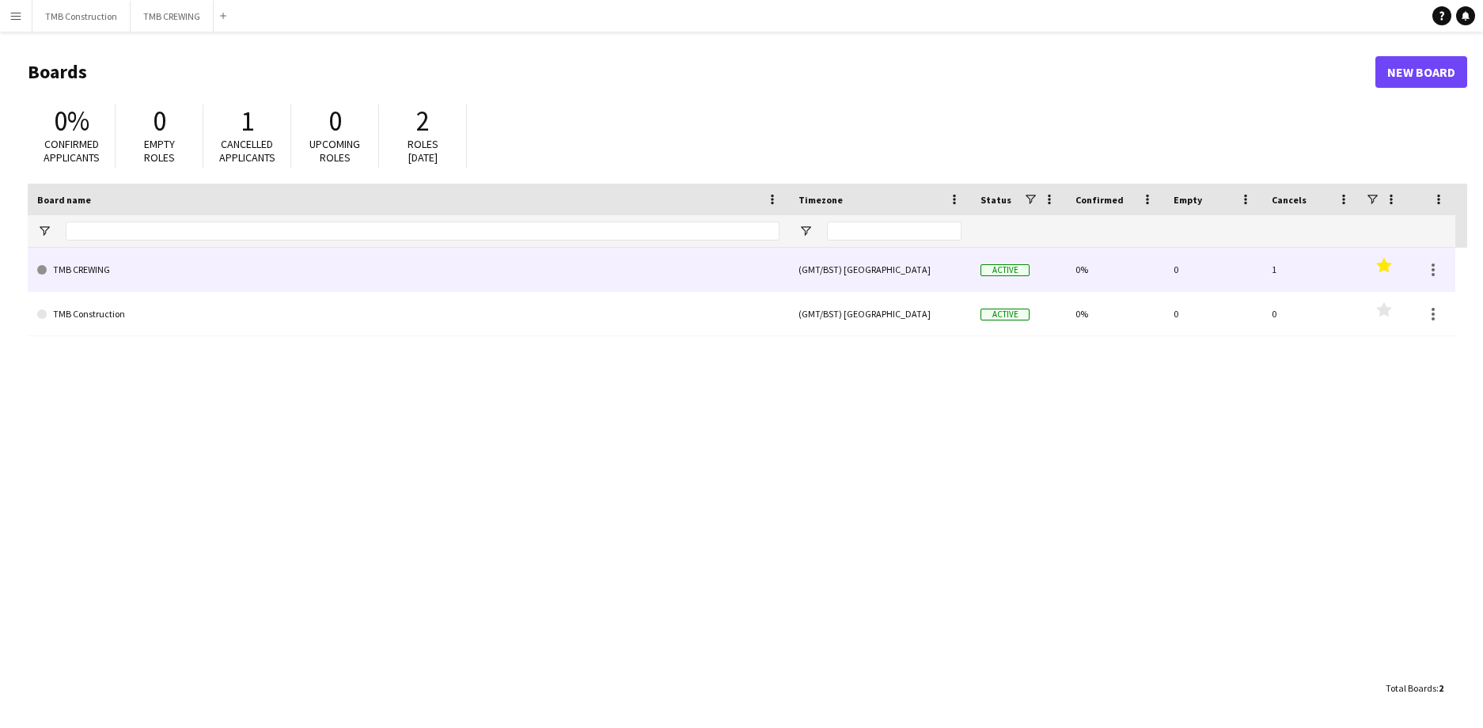
click at [153, 271] on link "TMB CREWING" at bounding box center [408, 270] width 742 height 44
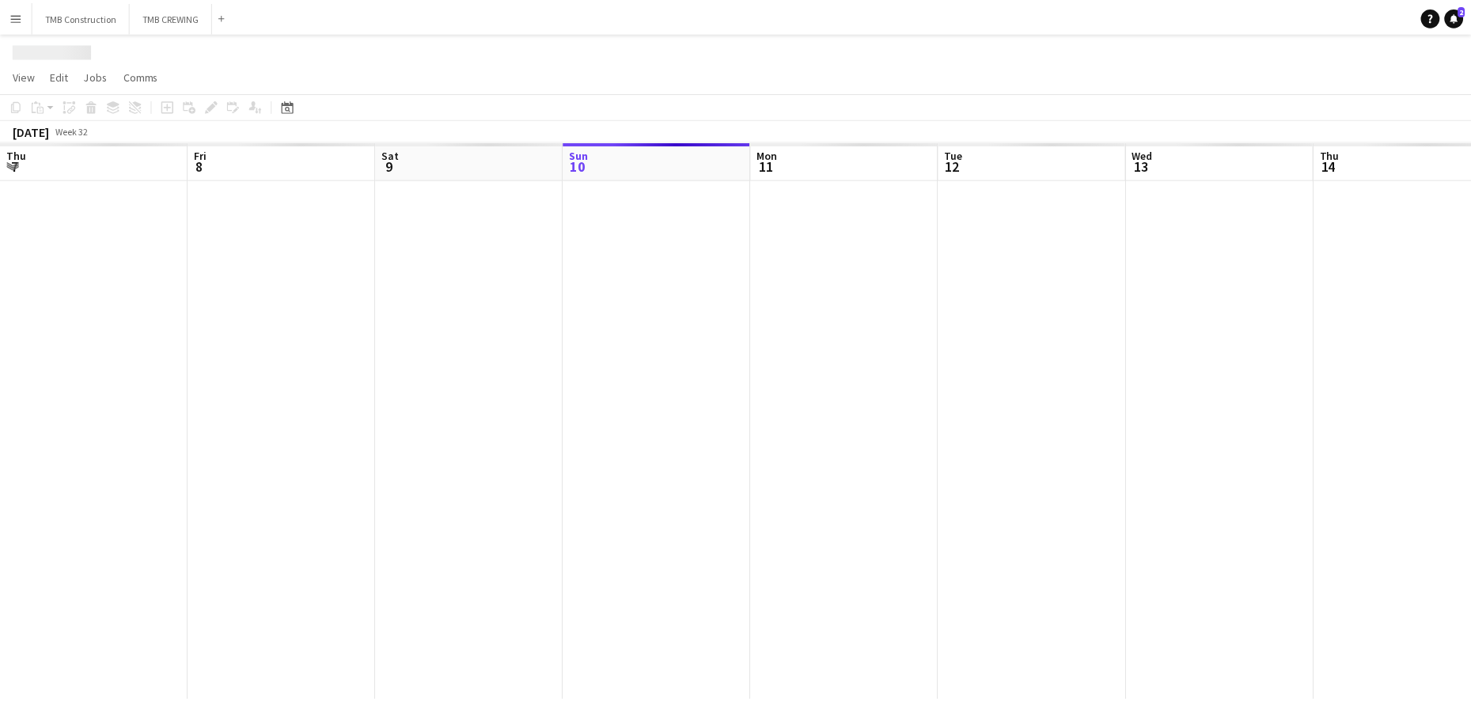
scroll to position [0, 378]
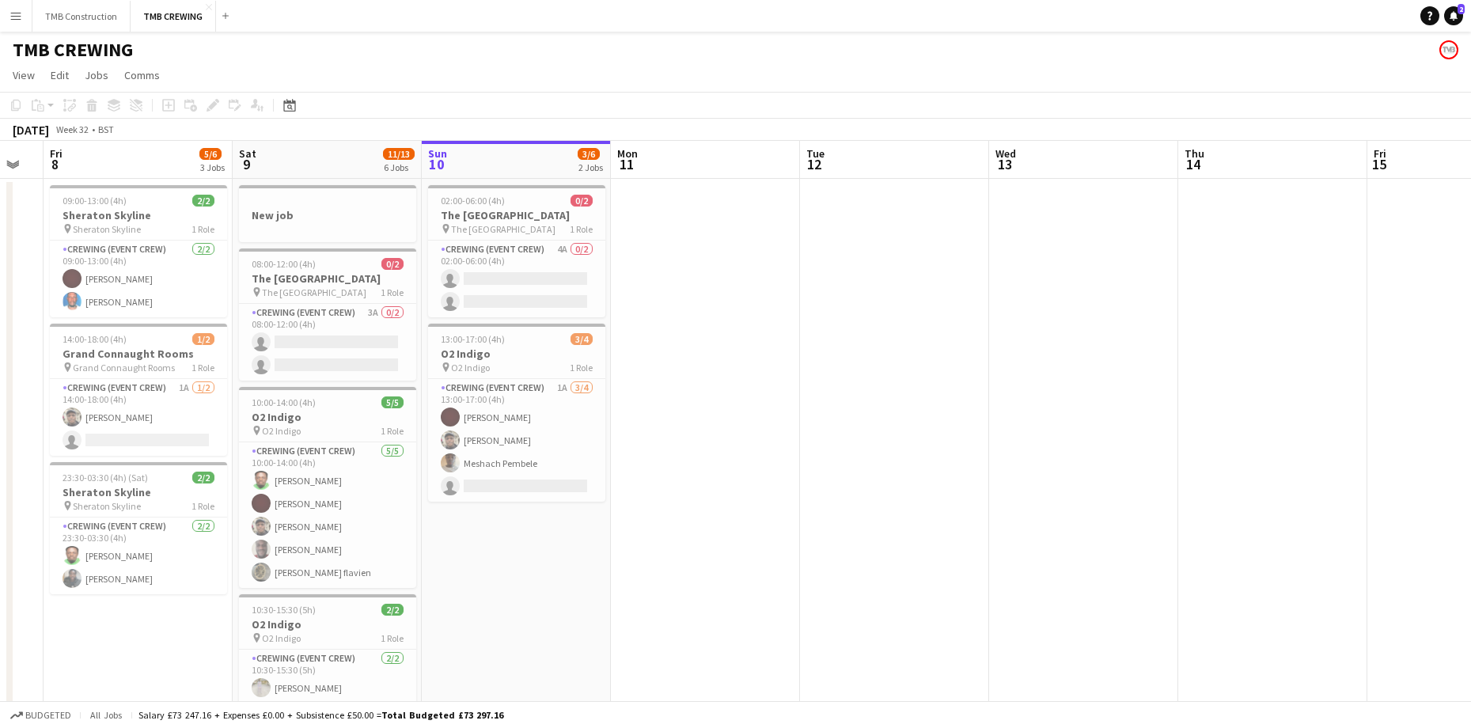
drag, startPoint x: 404, startPoint y: 574, endPoint x: 637, endPoint y: 499, distance: 244.2
click at [637, 499] on app-calendar-viewport "Wed 6 2/2 1 Job Thu 7 Fri 8 5/6 3 Jobs Sat 9 11/13 6 Jobs Sun 10 3/6 2 Jobs Mon…" at bounding box center [735, 605] width 1471 height 929
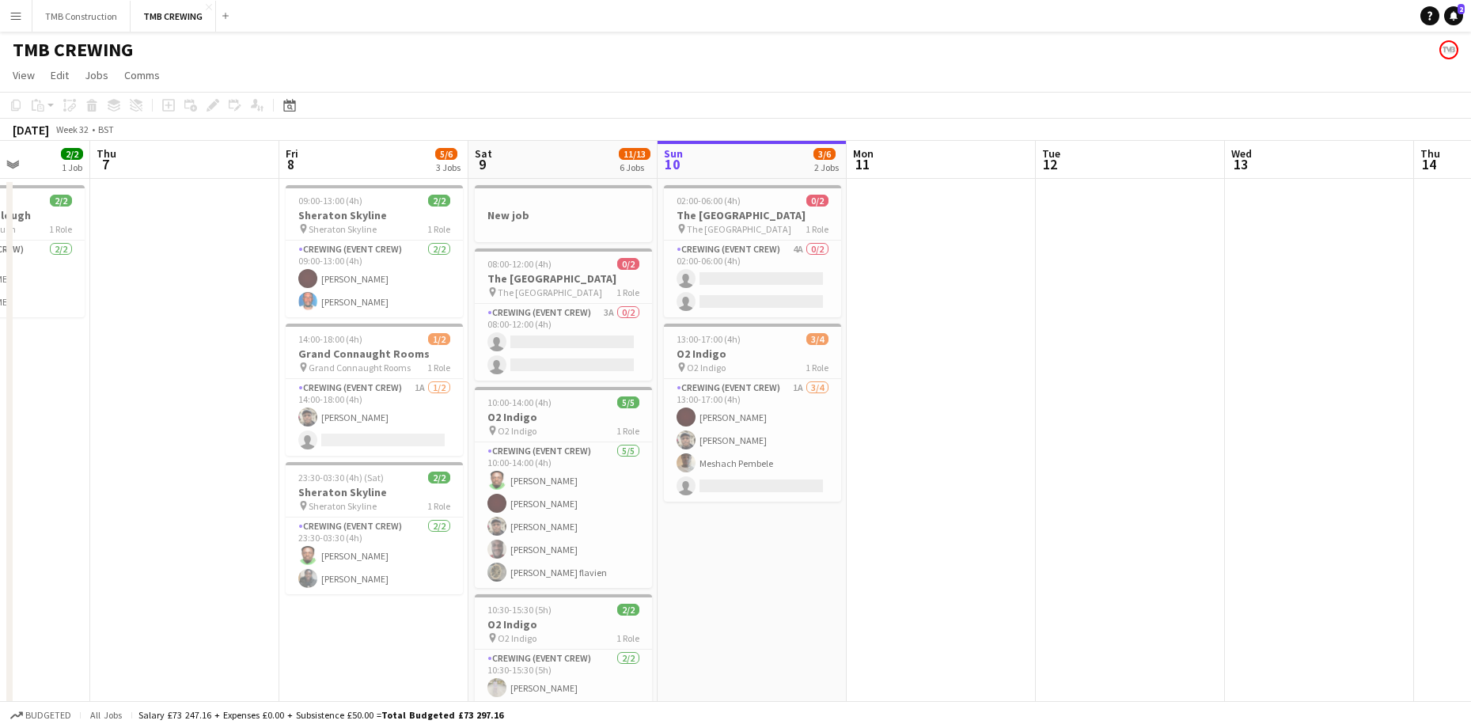
drag, startPoint x: 545, startPoint y: 535, endPoint x: 781, endPoint y: 510, distance: 237.0
click at [781, 510] on app-calendar-viewport "Mon 4 Tue 5 4/4 1 Job Wed 6 2/2 1 Job Thu 7 Fri 8 5/6 3 Jobs Sat 9 11/13 6 Jobs…" at bounding box center [735, 605] width 1471 height 929
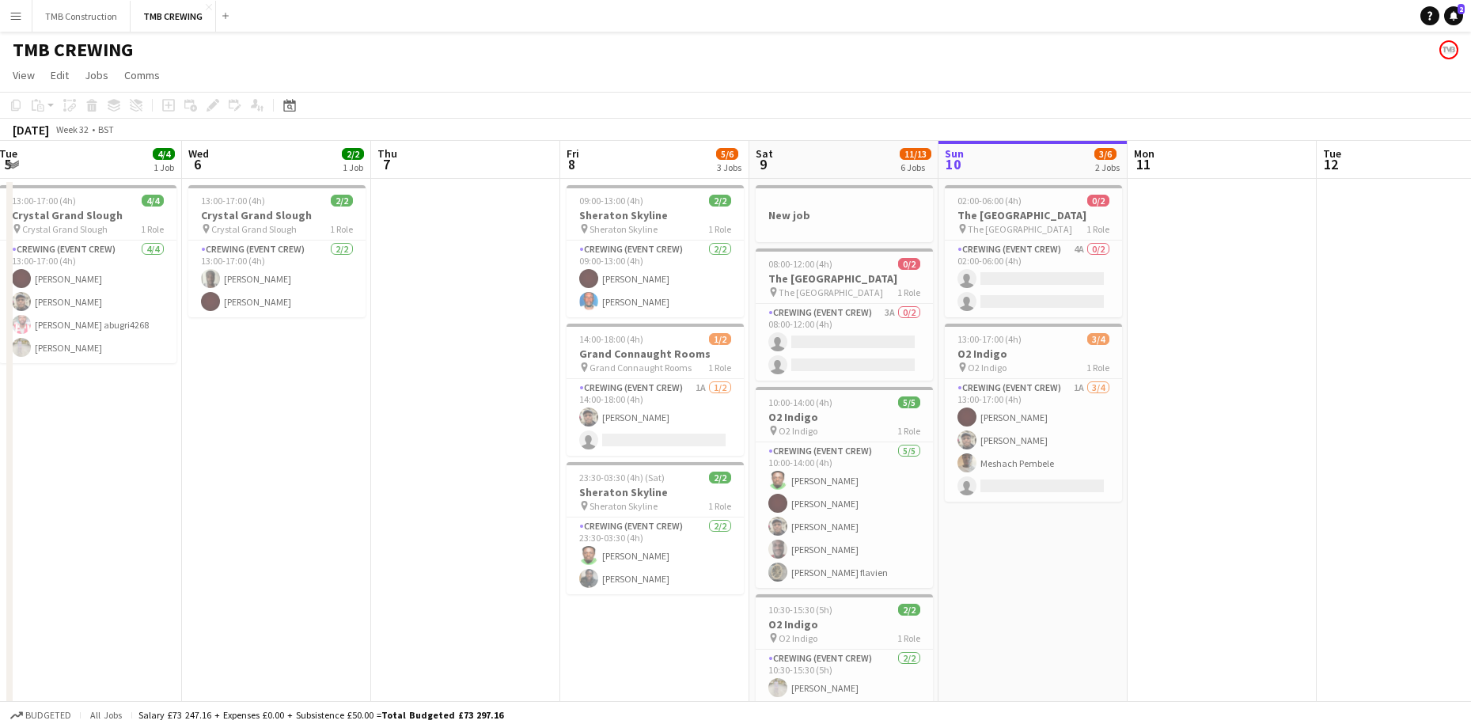
drag, startPoint x: 733, startPoint y: 540, endPoint x: 1014, endPoint y: 463, distance: 291.2
click at [1014, 463] on app-calendar-viewport "Sun 3 Mon 4 Tue 5 4/4 1 Job Wed 6 2/2 1 Job Thu 7 Fri 8 5/6 3 Jobs Sat 9 11/13 …" at bounding box center [735, 605] width 1471 height 929
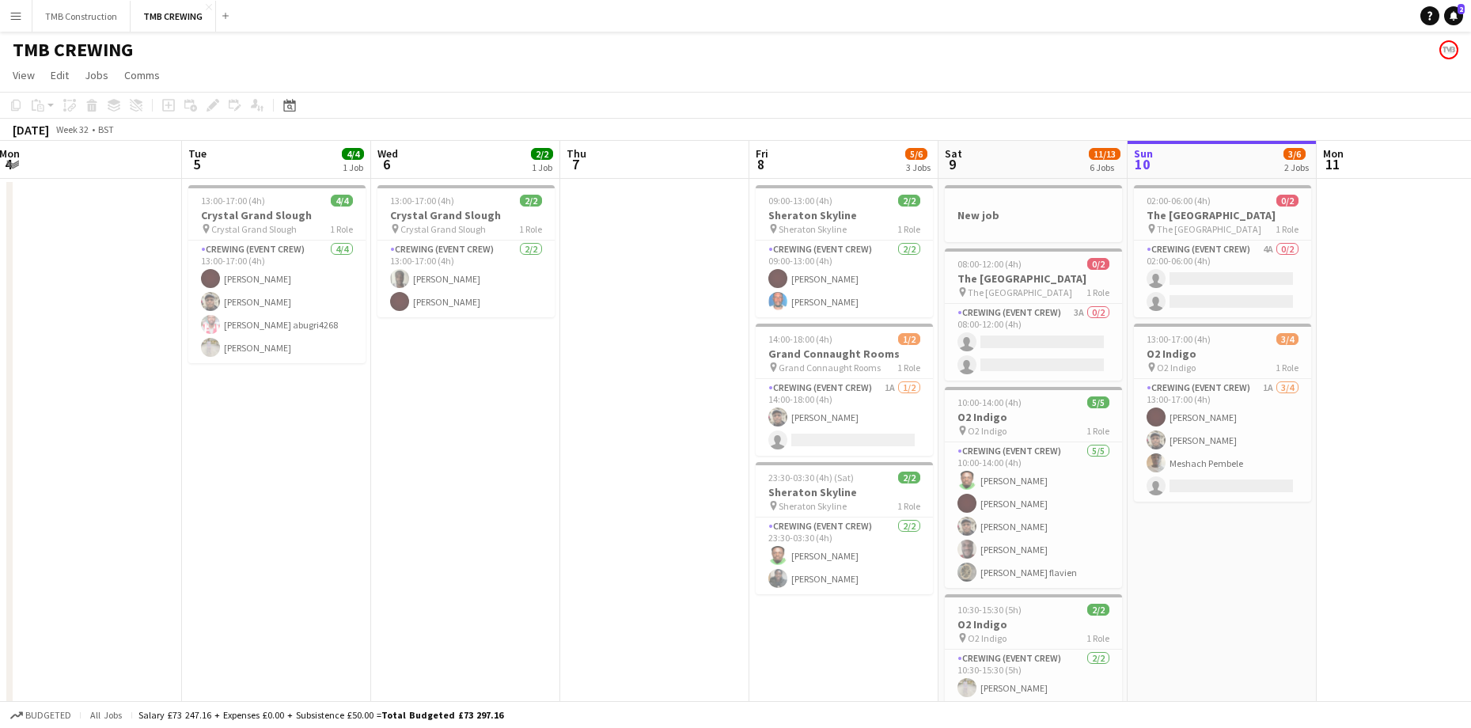
scroll to position [0, 500]
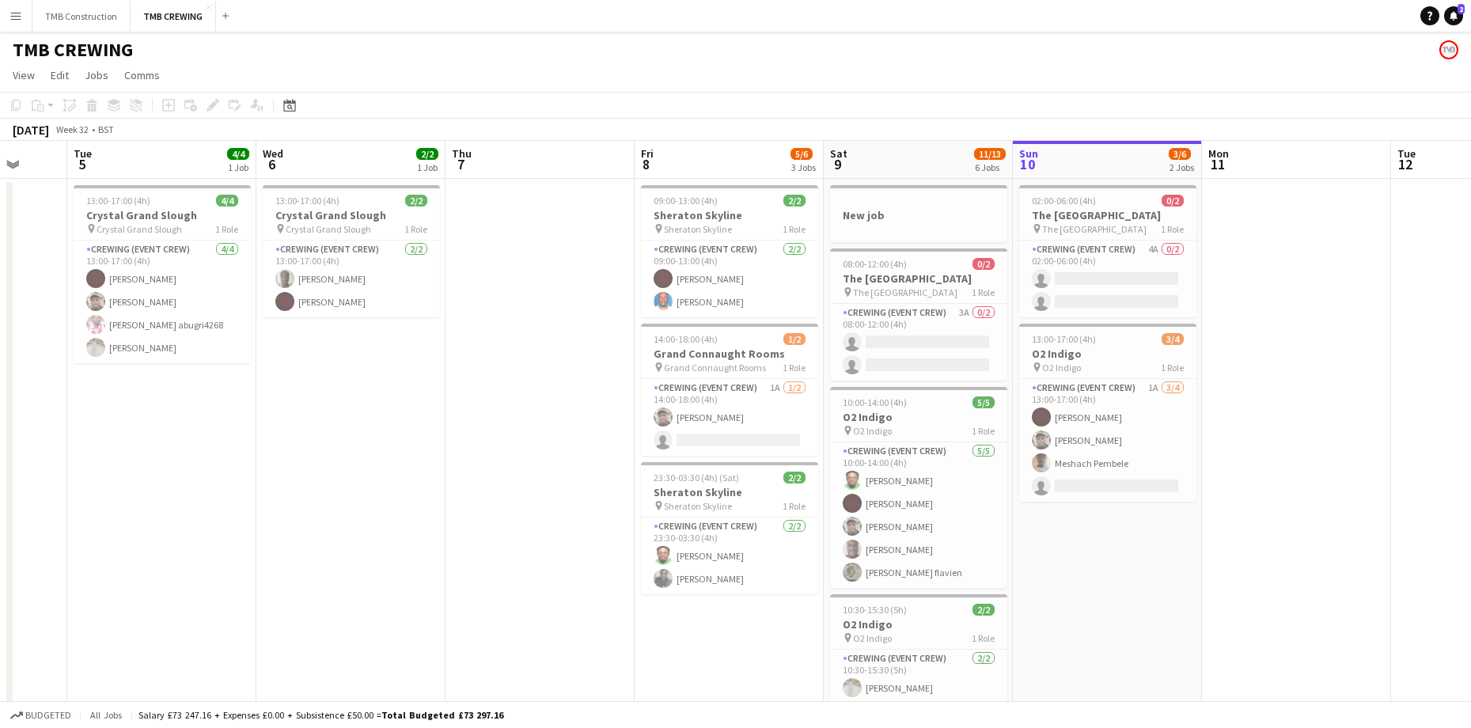
click at [1075, 428] on app-calendar-viewport "Sat 2 Sun 3 Mon 4 Tue 5 4/4 1 Job Wed 6 2/2 1 Job Thu 7 Fri 8 5/6 3 Jobs Sat 9 …" at bounding box center [735, 605] width 1471 height 929
click at [926, 225] on div at bounding box center [918, 228] width 177 height 13
click at [91, 111] on icon at bounding box center [92, 108] width 9 height 8
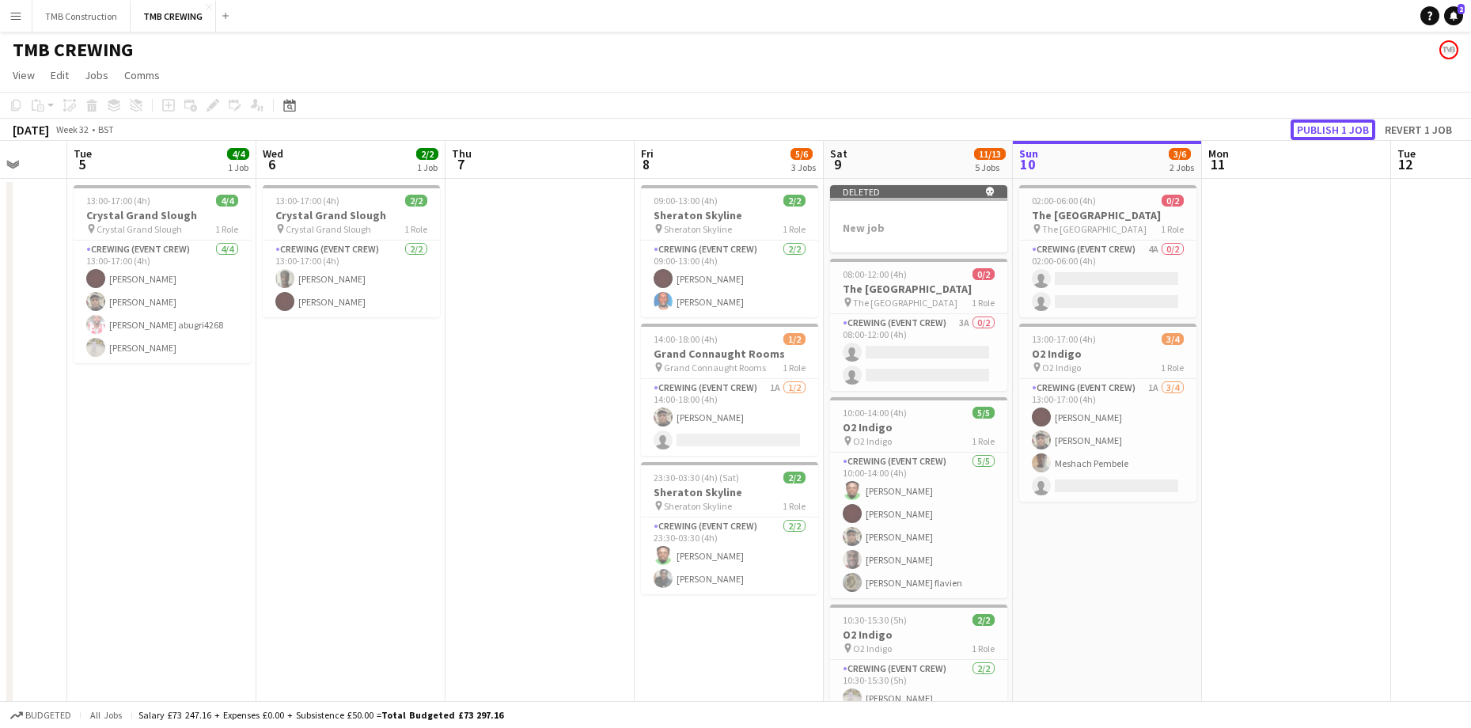
click at [1353, 135] on button "Publish 1 job" at bounding box center [1332, 129] width 85 height 21
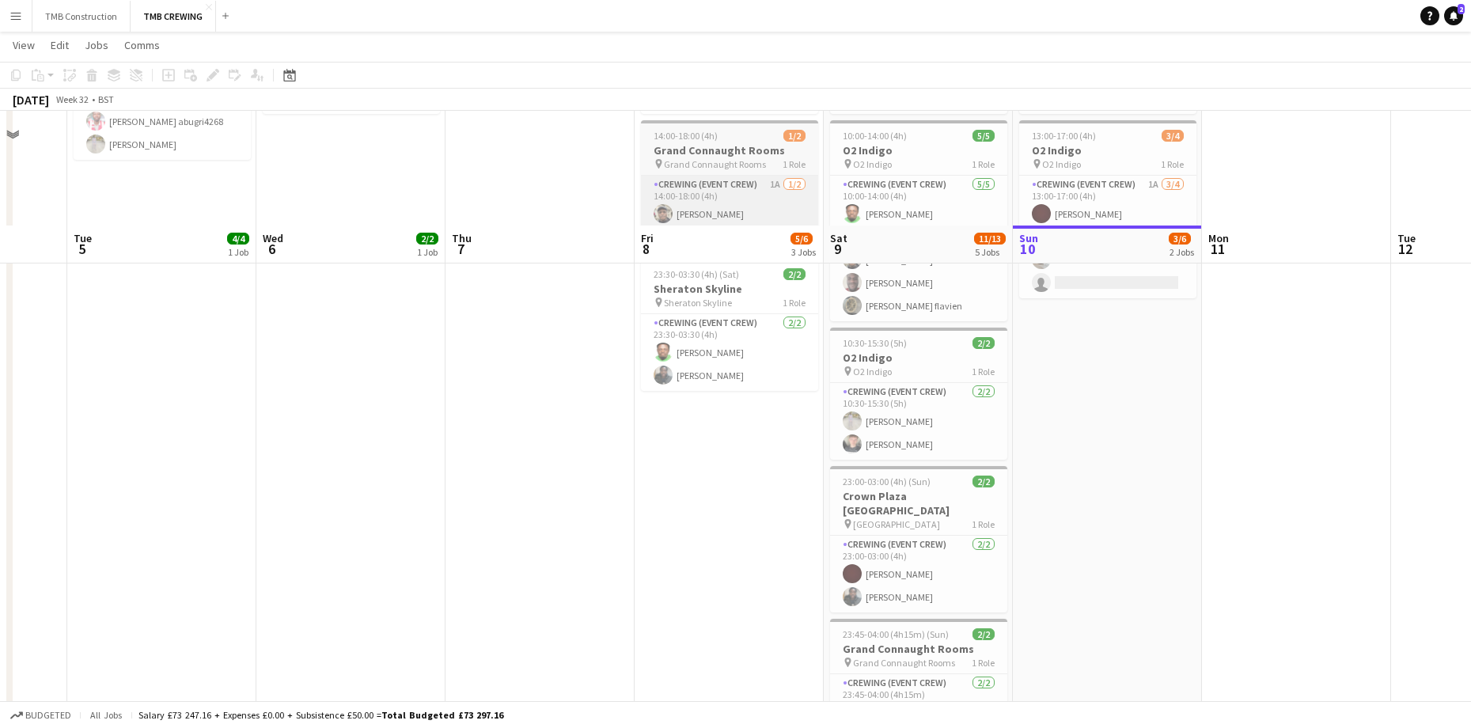
scroll to position [0, 0]
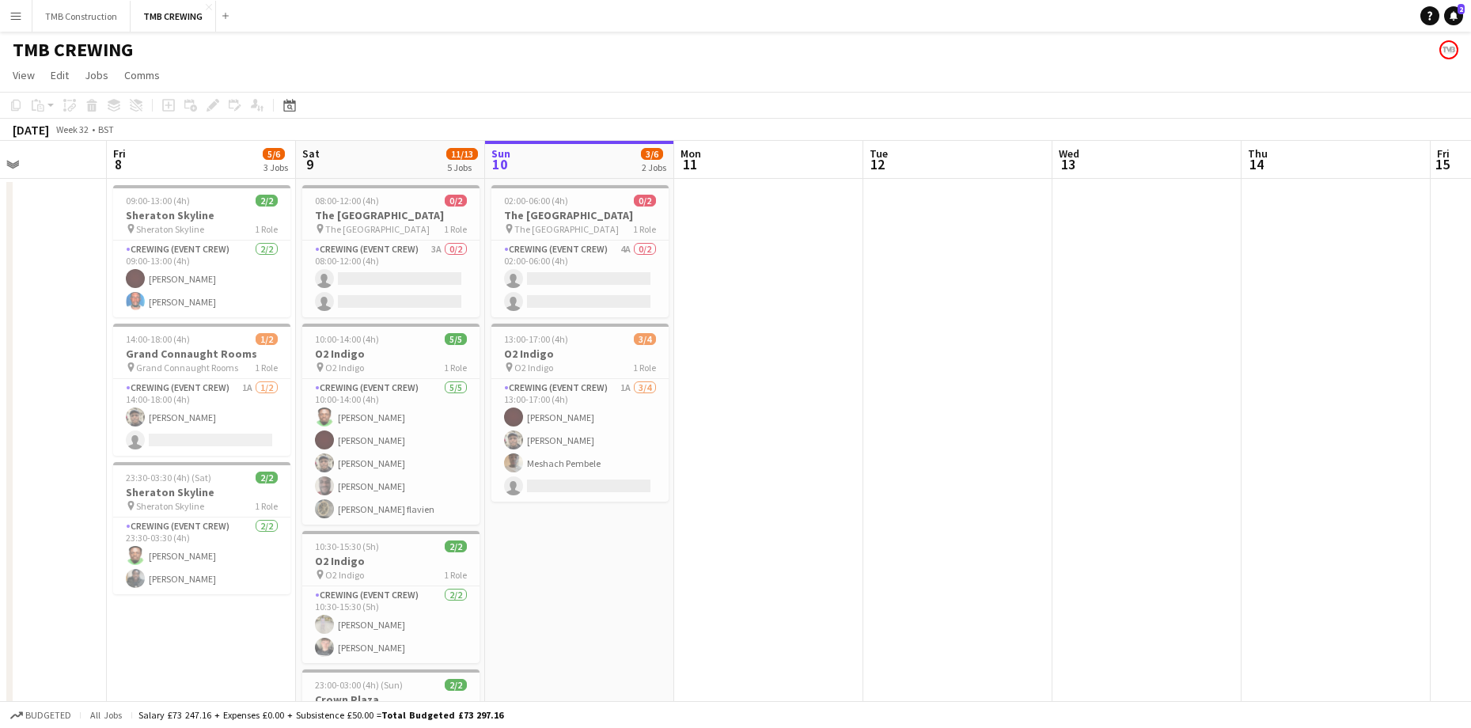
drag, startPoint x: 1385, startPoint y: 479, endPoint x: 857, endPoint y: 506, distance: 528.4
click at [857, 506] on app-calendar-viewport "Mon 4 Tue 5 4/4 1 Job Wed 6 2/2 1 Job Thu 7 Fri 8 5/6 3 Jobs Sat 9 11/13 5 Jobs…" at bounding box center [735, 706] width 1471 height 1130
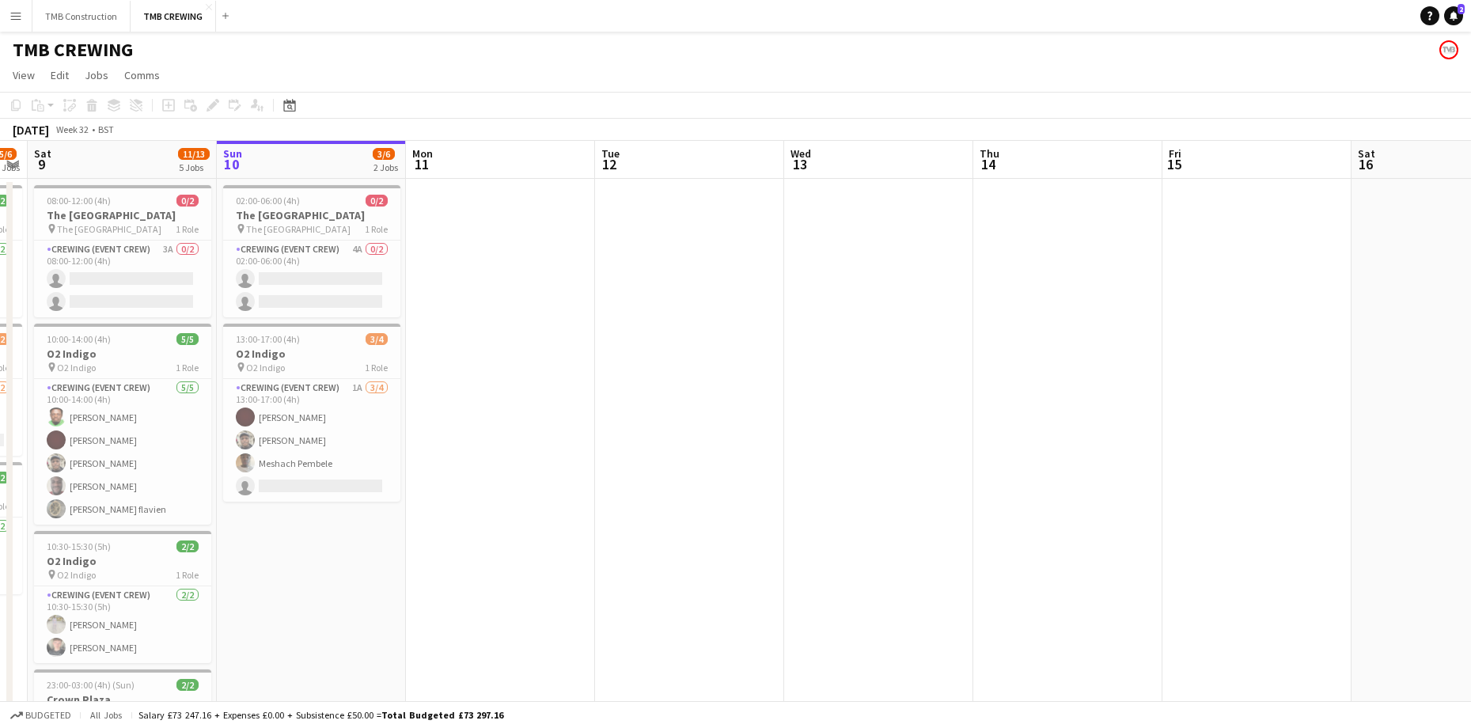
scroll to position [0, 532]
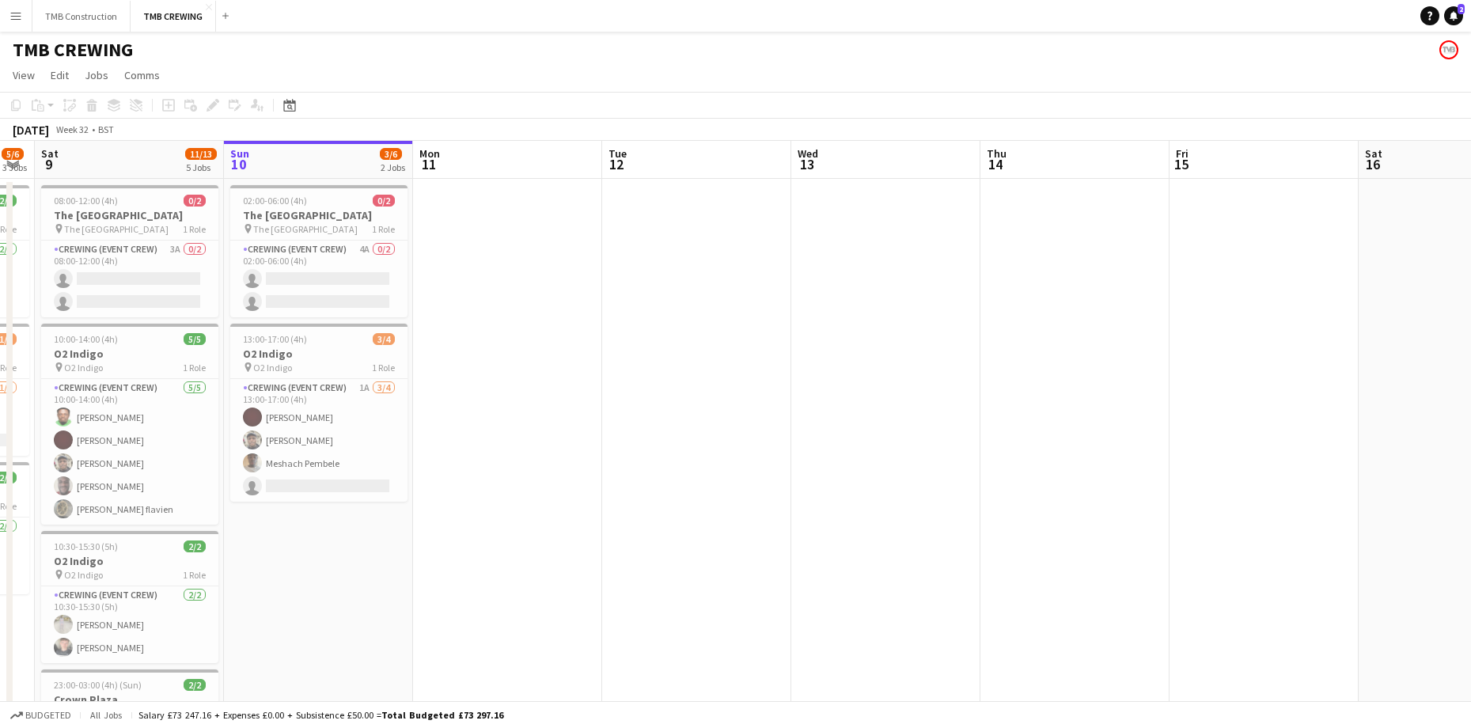
drag, startPoint x: 700, startPoint y: 469, endPoint x: 636, endPoint y: 463, distance: 64.4
click at [636, 463] on app-calendar-viewport "Wed 6 2/2 1 Job Thu 7 Fri 8 5/6 3 Jobs Sat 9 11/13 5 Jobs Sun 10 3/6 2 Jobs Mon…" at bounding box center [735, 706] width 1471 height 1130
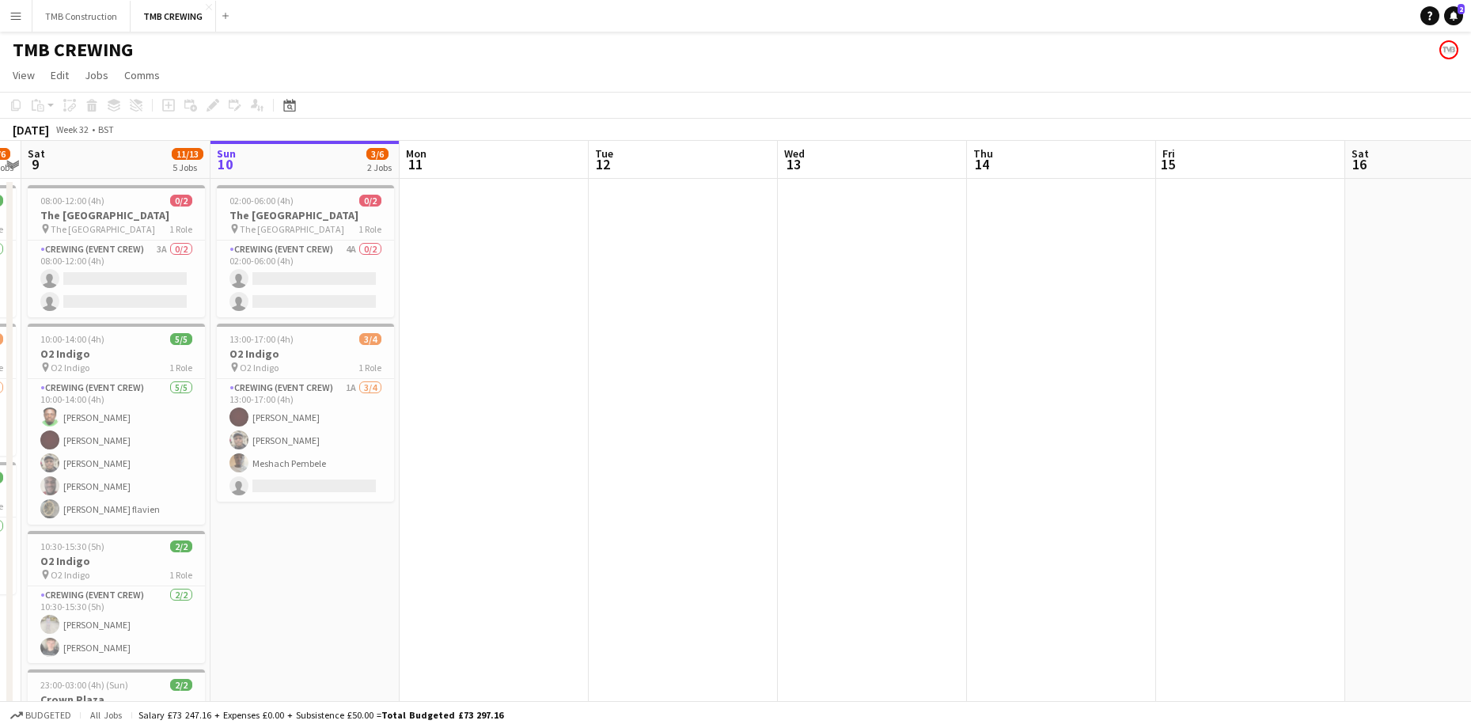
scroll to position [0, 345]
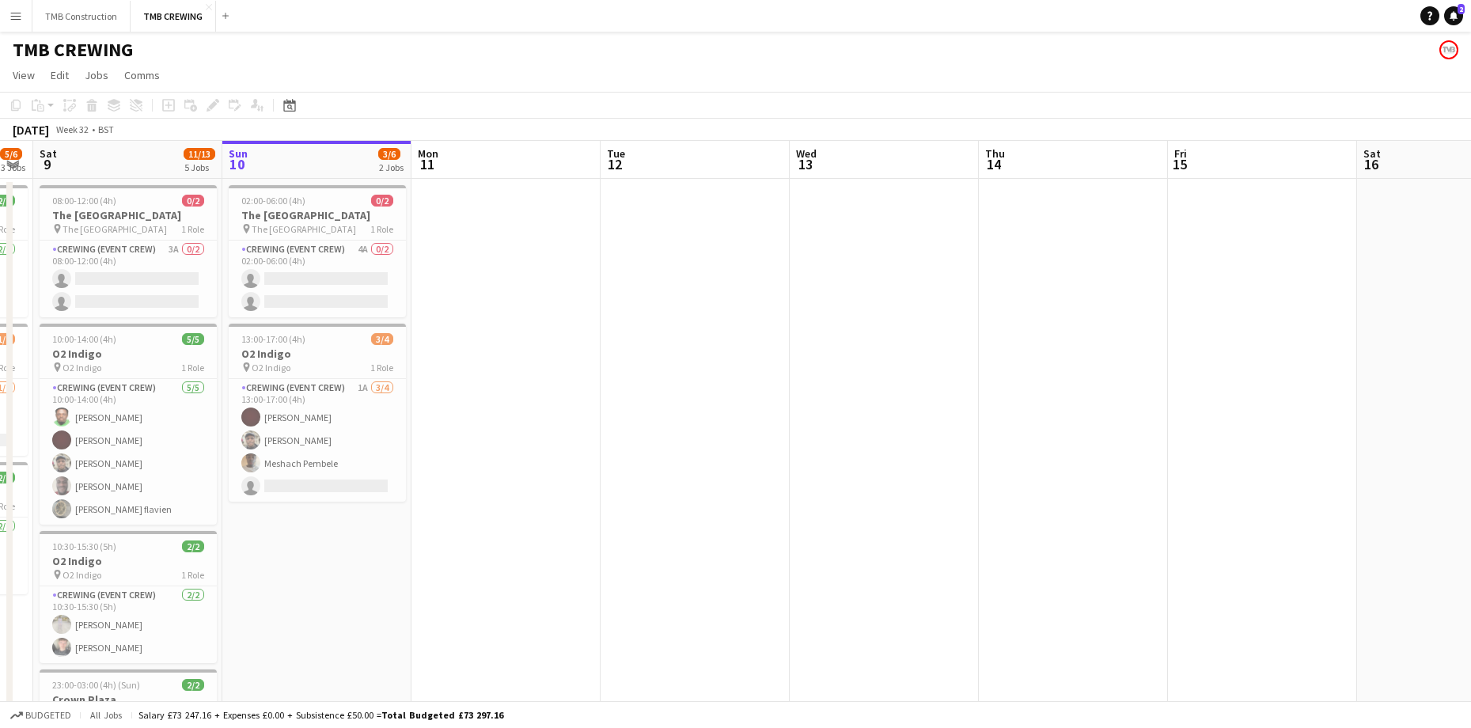
drag, startPoint x: 762, startPoint y: 478, endPoint x: 972, endPoint y: 466, distance: 210.8
click at [972, 466] on app-calendar-viewport "Thu 7 Fri 8 5/6 3 Jobs Sat 9 11/13 5 Jobs Sun 10 3/6 2 Jobs Mon 11 Tue 12 Wed 1…" at bounding box center [735, 706] width 1471 height 1130
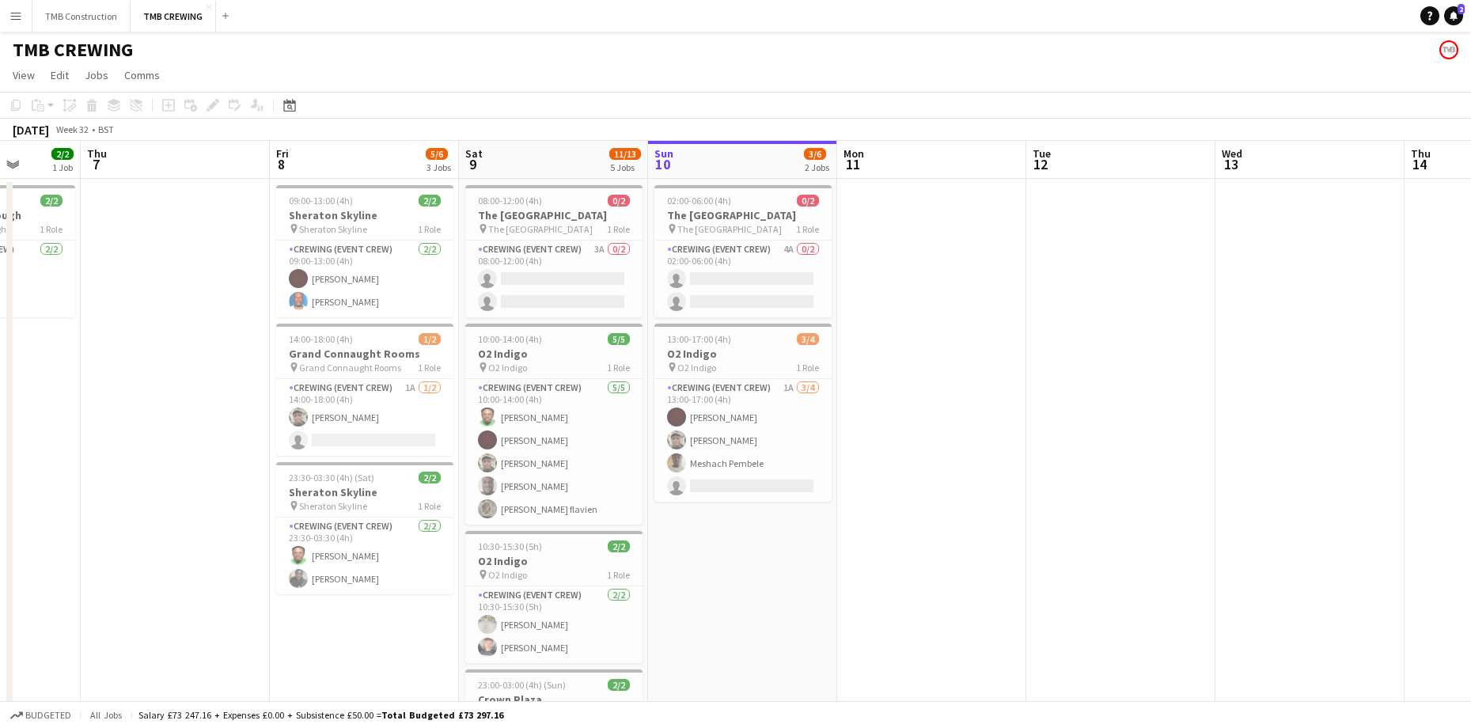
scroll to position [0, 486]
drag, startPoint x: 628, startPoint y: 383, endPoint x: 1055, endPoint y: 335, distance: 429.2
click at [1055, 335] on app-calendar-viewport "Mon 4 Tue 5 4/4 1 Job Wed 6 2/2 1 Job Thu 7 Fri 8 5/6 3 Jobs Sat 9 11/13 5 Jobs…" at bounding box center [735, 706] width 1471 height 1130
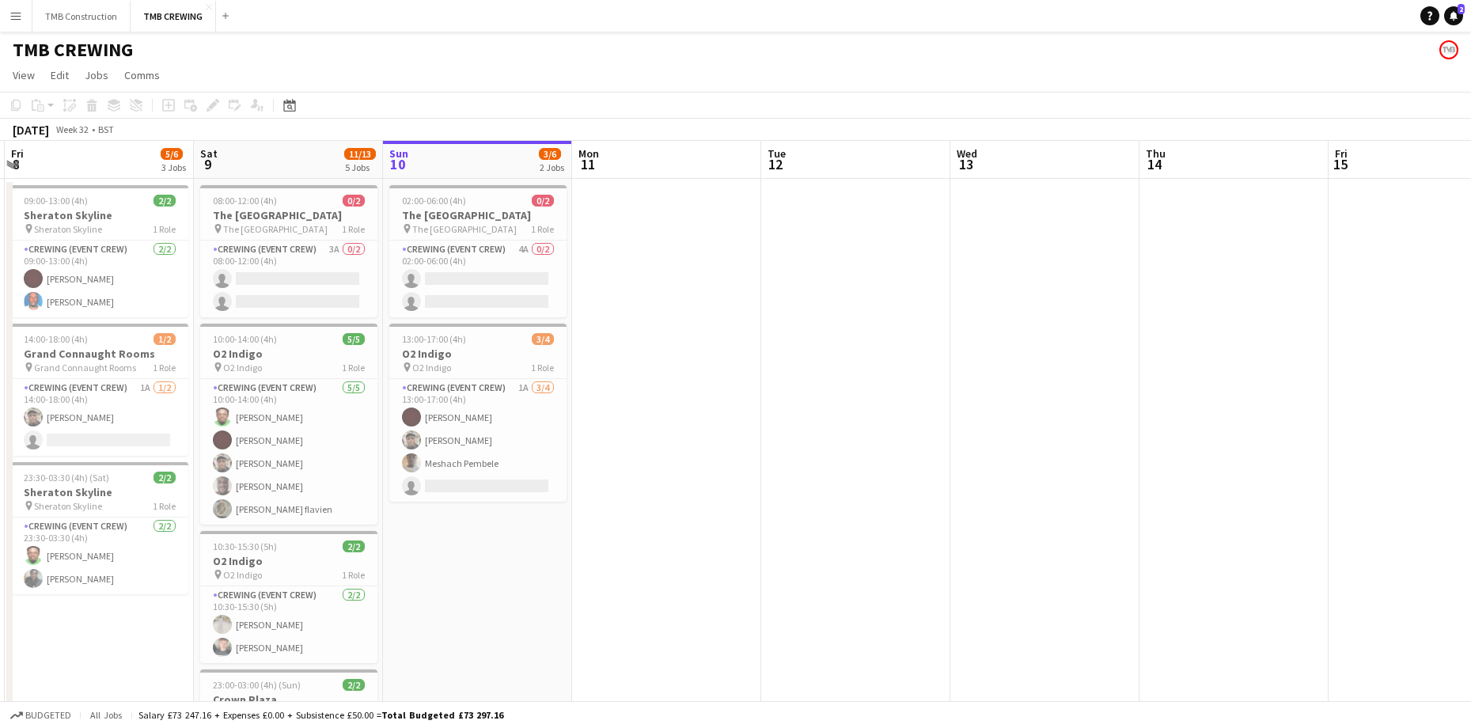
scroll to position [0, 564]
drag, startPoint x: 1162, startPoint y: 543, endPoint x: 895, endPoint y: 541, distance: 267.4
click at [895, 541] on app-calendar-viewport "Tue 5 4/4 1 Job Wed 6 2/2 1 Job Thu 7 Fri 8 5/6 3 Jobs Sat 9 11/13 5 Jobs Sun 1…" at bounding box center [735, 706] width 1471 height 1130
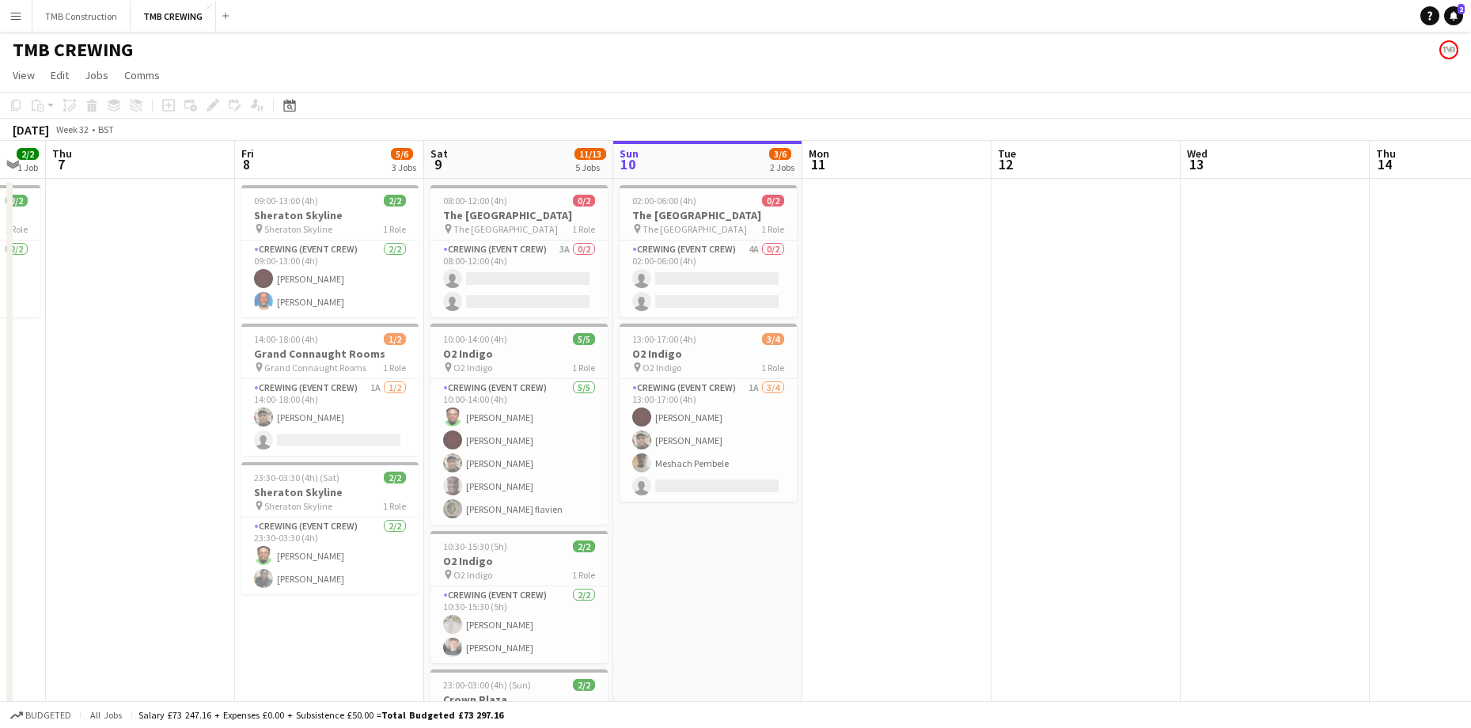
scroll to position [0, 405]
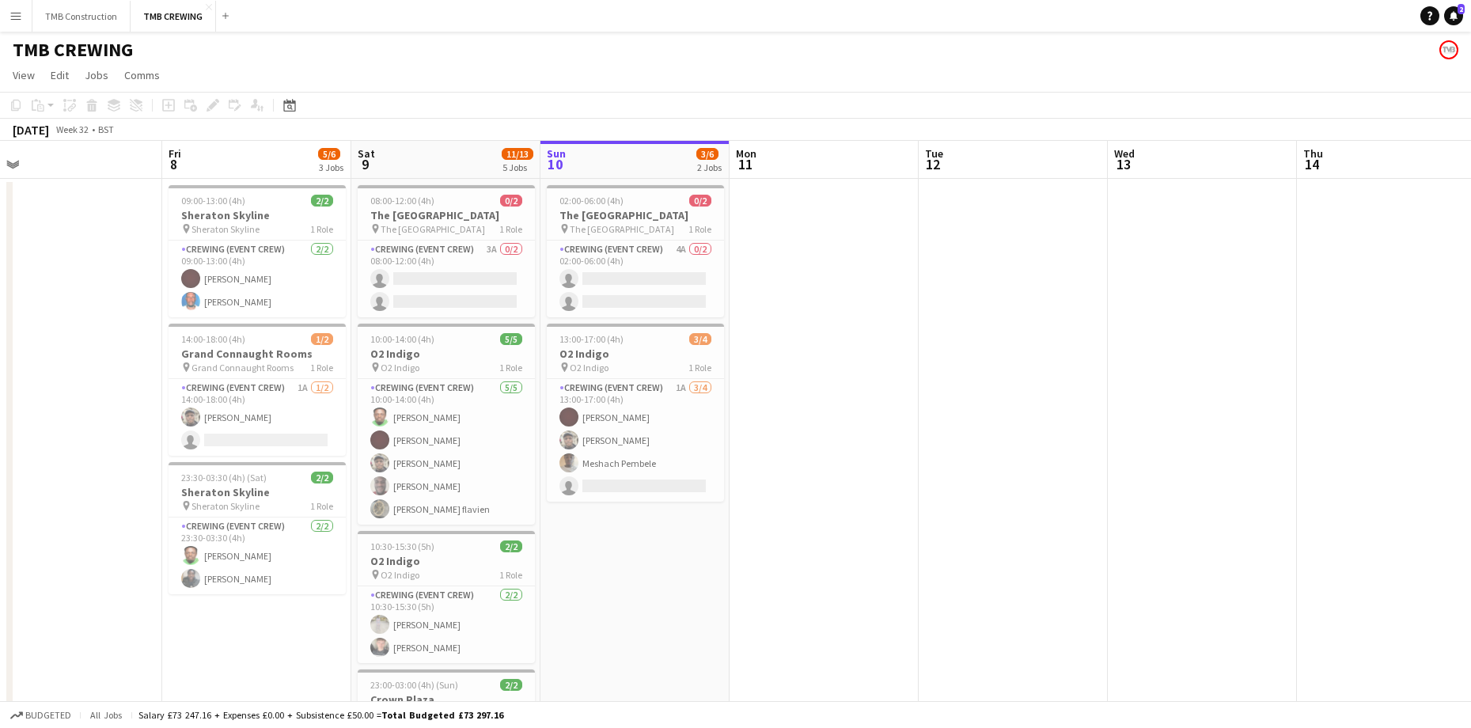
click at [827, 579] on app-calendar-viewport "Tue 5 4/4 1 Job Wed 6 2/2 1 Job Thu 7 Fri 8 5/6 3 Jobs Sat 9 11/13 5 Jobs Sun 1…" at bounding box center [735, 706] width 1471 height 1130
